Goal: Task Accomplishment & Management: Manage account settings

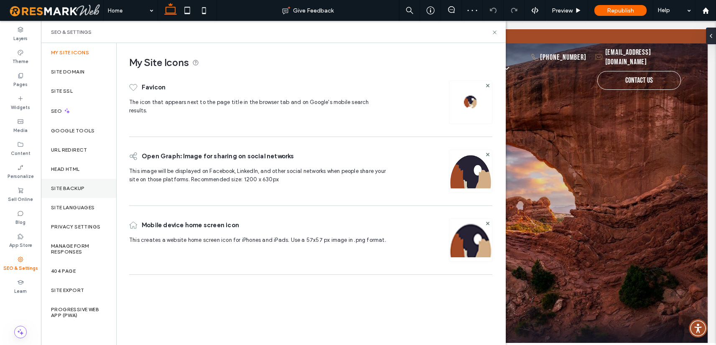
click at [68, 192] on div "Site Backup" at bounding box center [78, 188] width 75 height 19
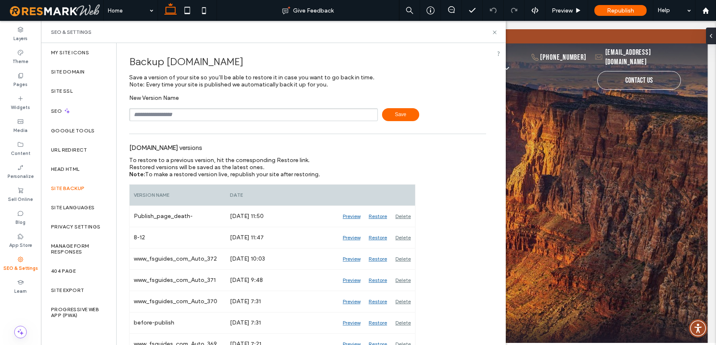
click at [185, 112] on input "text" at bounding box center [253, 114] width 249 height 13
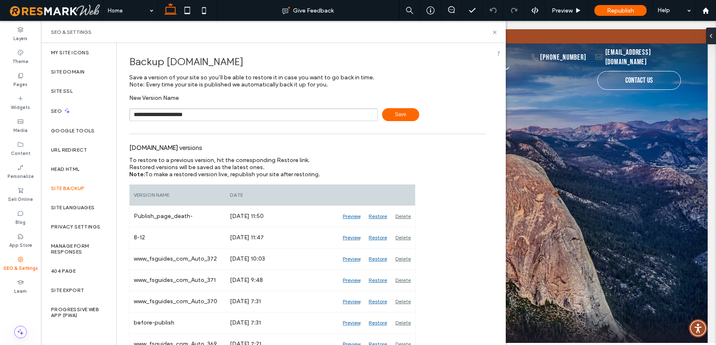
type input "**********"
click at [394, 114] on span "Save" at bounding box center [400, 114] width 37 height 13
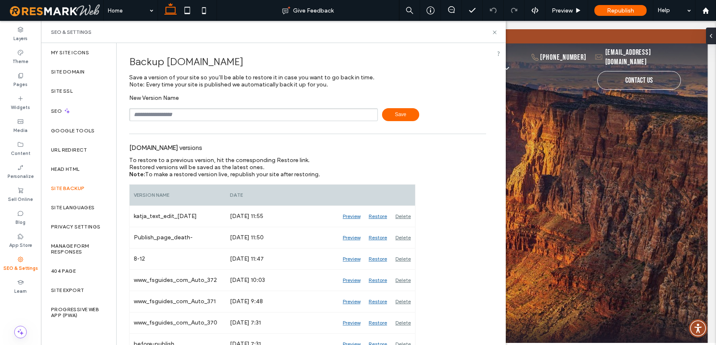
click at [495, 32] on use at bounding box center [494, 32] width 3 height 3
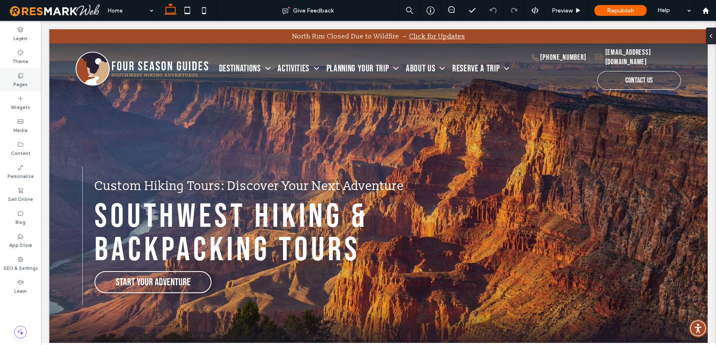
drag, startPoint x: 17, startPoint y: 71, endPoint x: 13, endPoint y: 69, distance: 4.9
click at [15, 71] on div "Pages" at bounding box center [20, 80] width 41 height 23
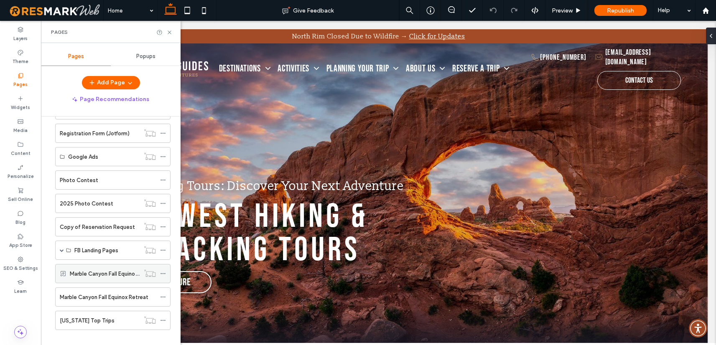
scroll to position [345, 0]
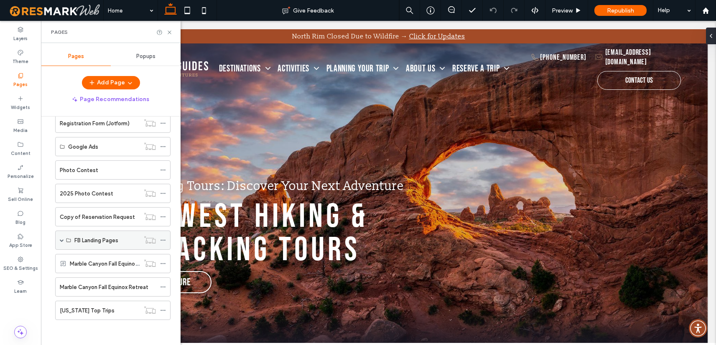
click at [61, 239] on span at bounding box center [62, 240] width 4 height 4
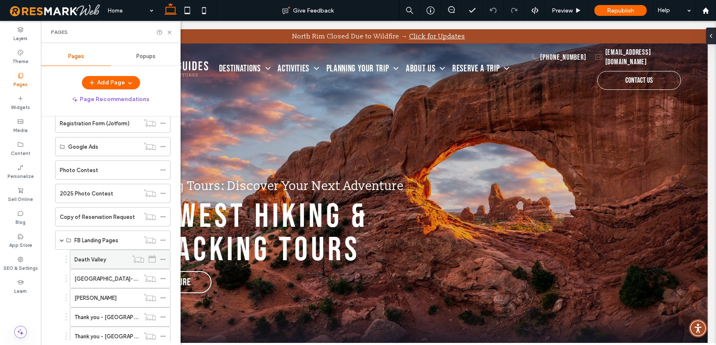
click at [85, 260] on label "Death Valley" at bounding box center [90, 259] width 32 height 15
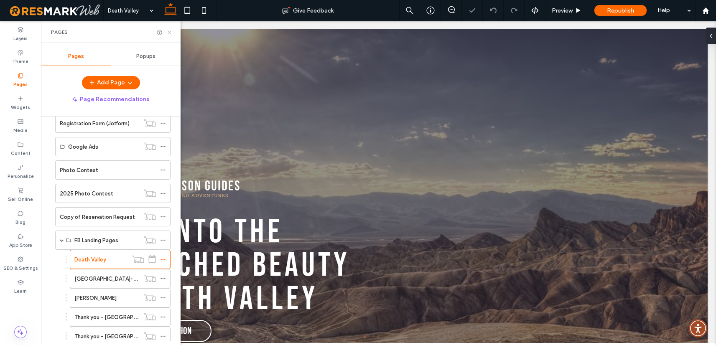
drag, startPoint x: 168, startPoint y: 32, endPoint x: 127, endPoint y: 10, distance: 47.1
click at [168, 32] on icon at bounding box center [169, 32] width 6 height 6
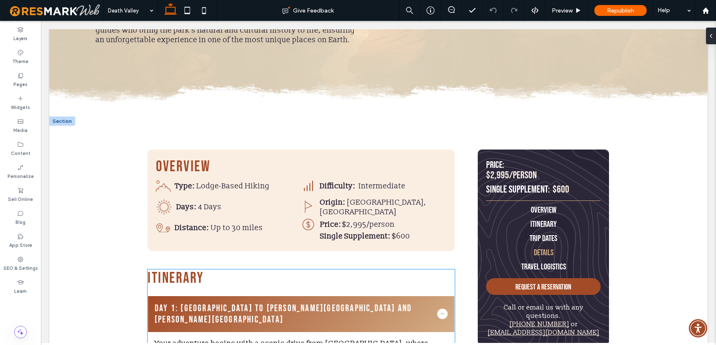
scroll to position [791, 0]
click at [575, 231] on link "Trip Dates" at bounding box center [543, 238] width 115 height 14
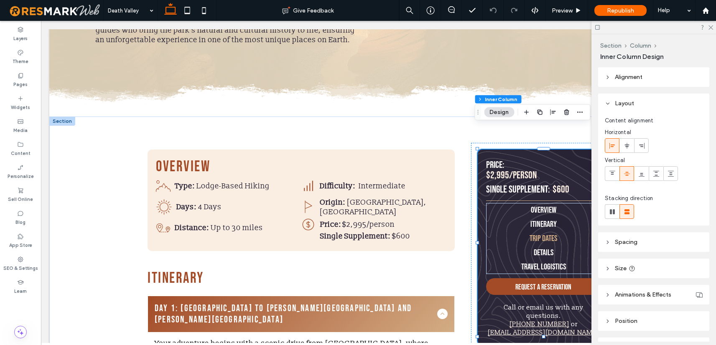
click at [564, 231] on link "Trip Dates" at bounding box center [543, 238] width 115 height 14
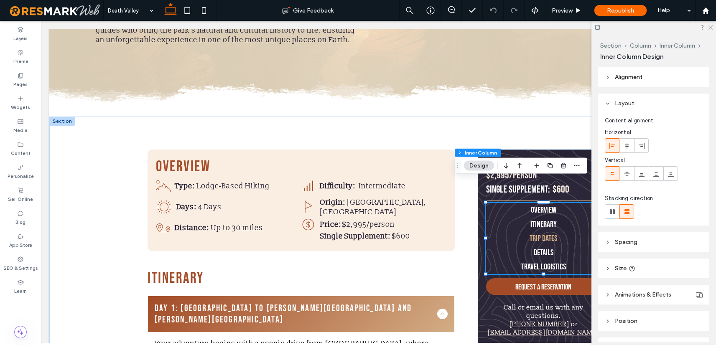
click at [564, 231] on link "Trip Dates" at bounding box center [543, 238] width 115 height 14
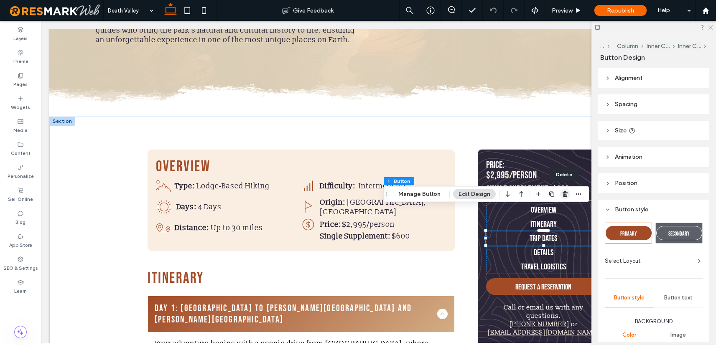
click at [564, 194] on use "button" at bounding box center [564, 193] width 5 height 5
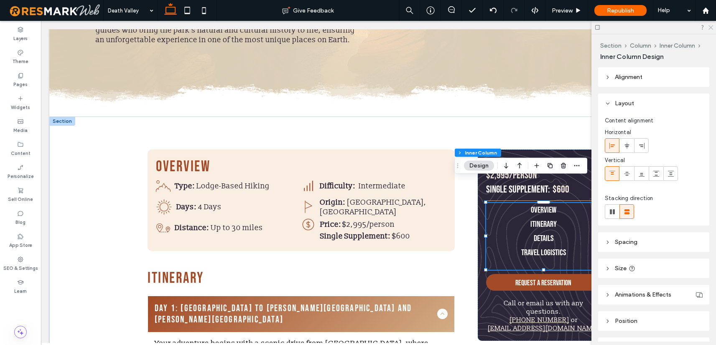
click at [712, 26] on use at bounding box center [710, 27] width 5 height 5
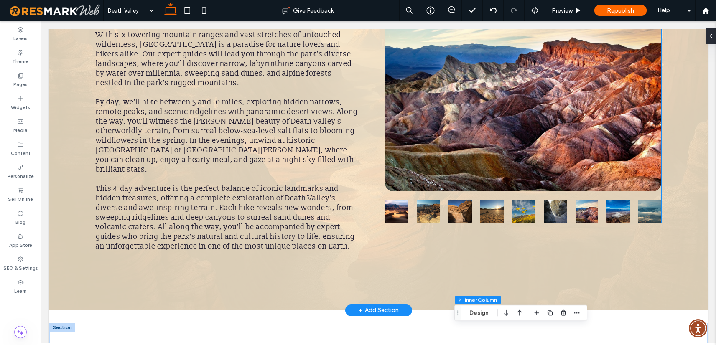
scroll to position [407, 0]
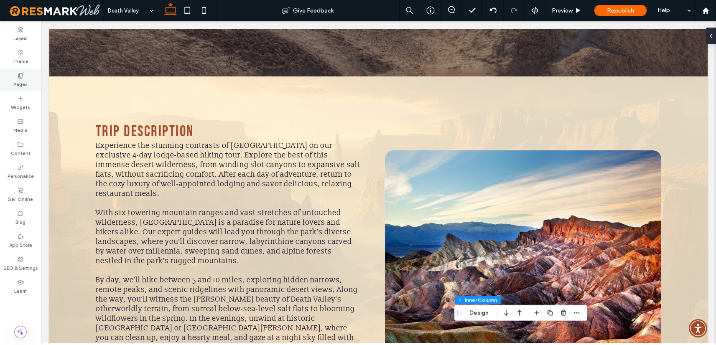
click at [19, 74] on use at bounding box center [20, 75] width 5 height 5
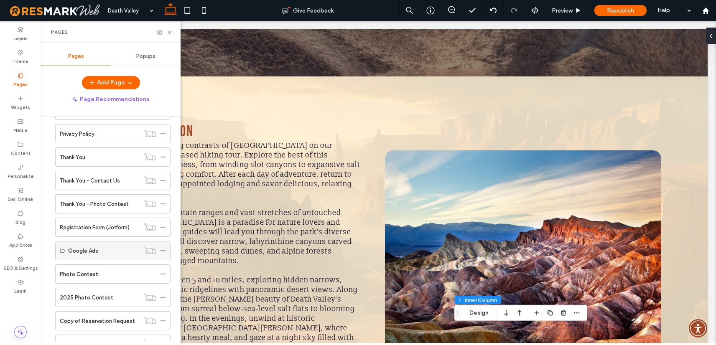
scroll to position [374, 0]
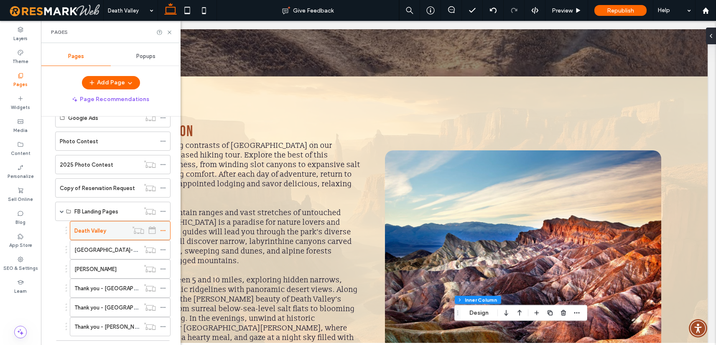
click at [163, 229] on icon at bounding box center [163, 231] width 6 height 6
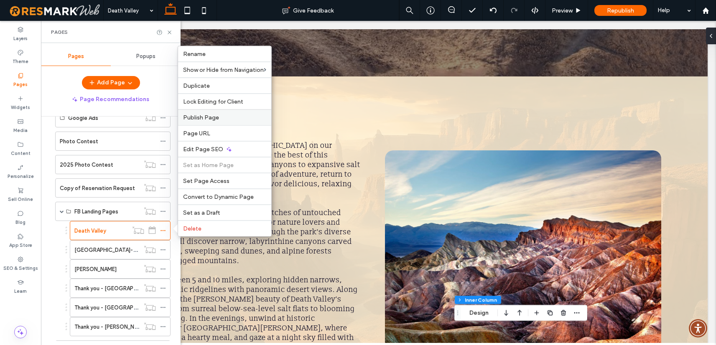
click at [218, 115] on label "Publish Page" at bounding box center [224, 117] width 83 height 7
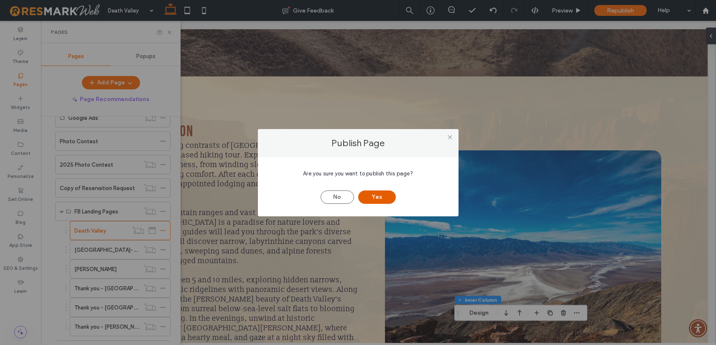
click at [376, 196] on button "Yes" at bounding box center [377, 197] width 38 height 13
